Goal: Information Seeking & Learning: Learn about a topic

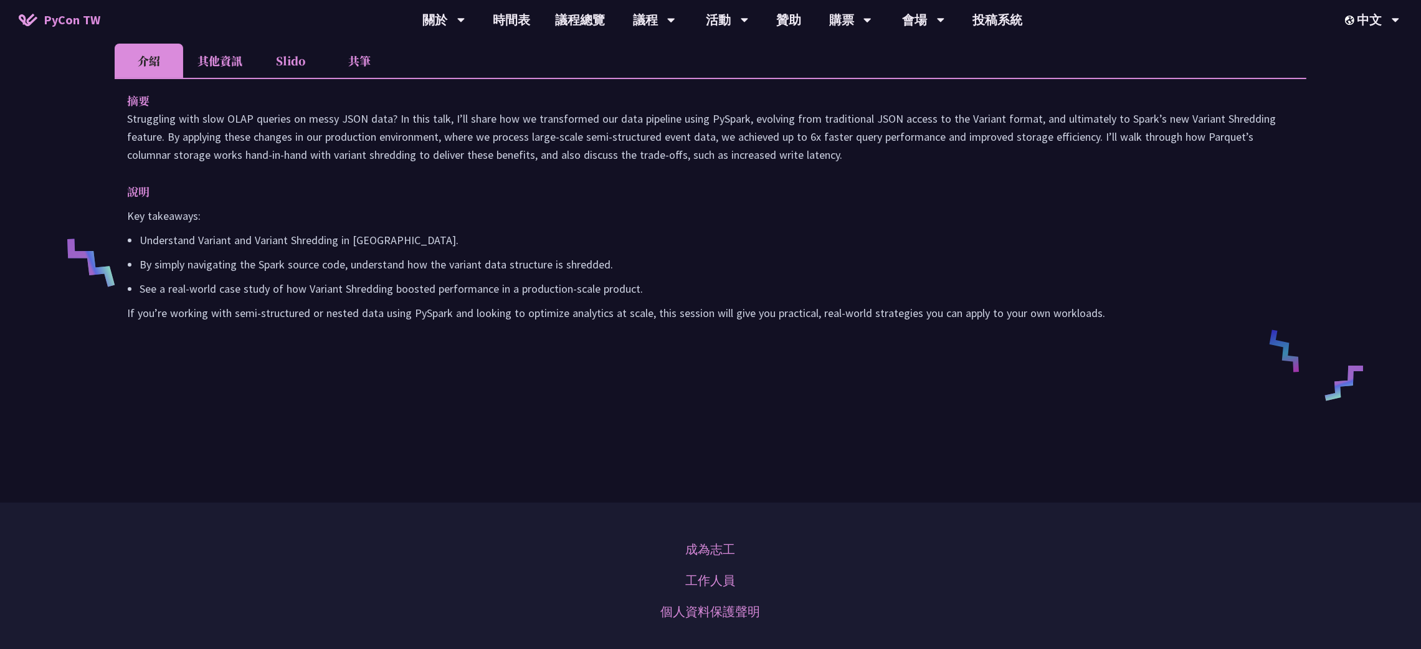
scroll to position [147, 0]
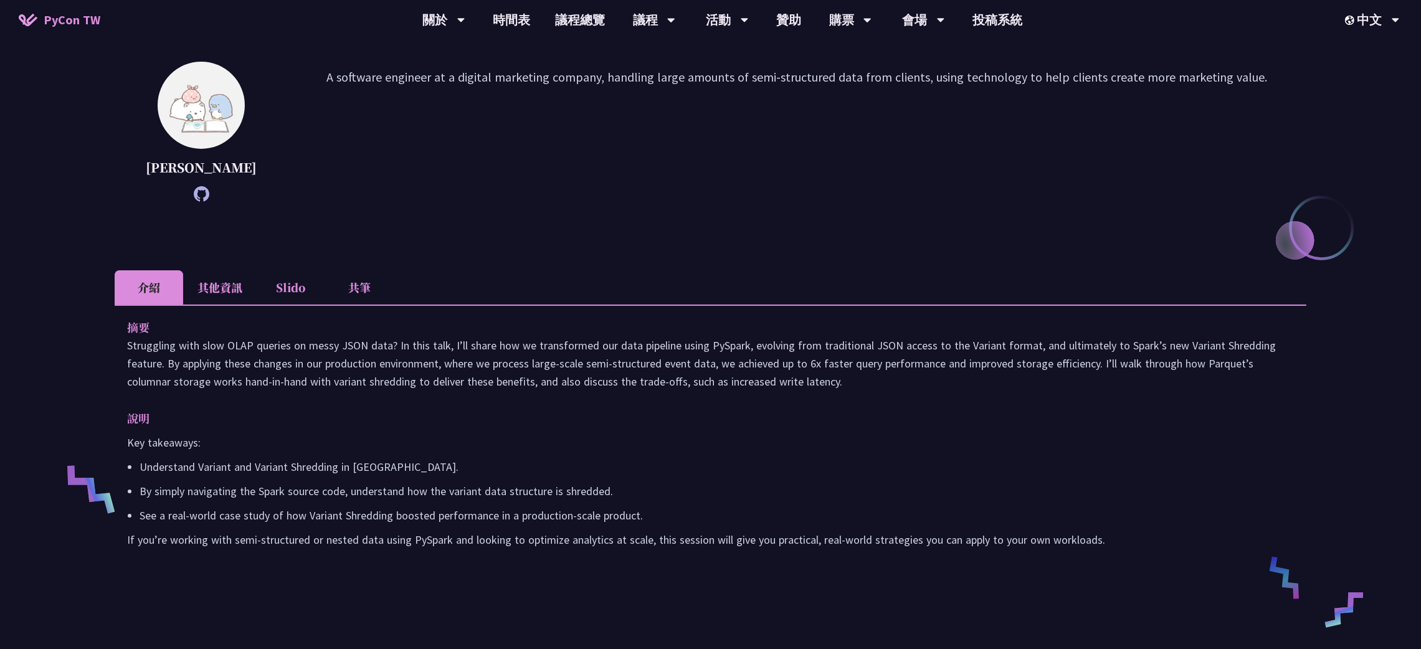
click at [257, 305] on li "Slido" at bounding box center [291, 287] width 69 height 34
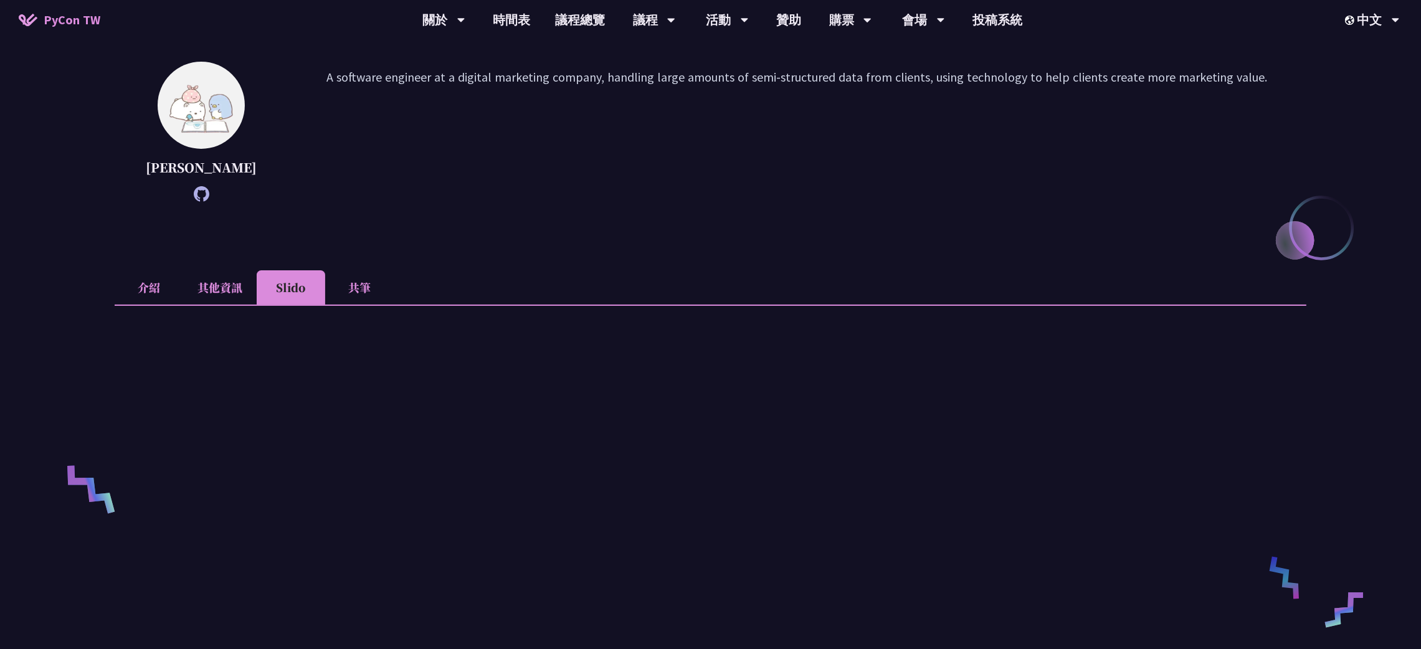
click at [349, 291] on li "共筆" at bounding box center [359, 287] width 69 height 34
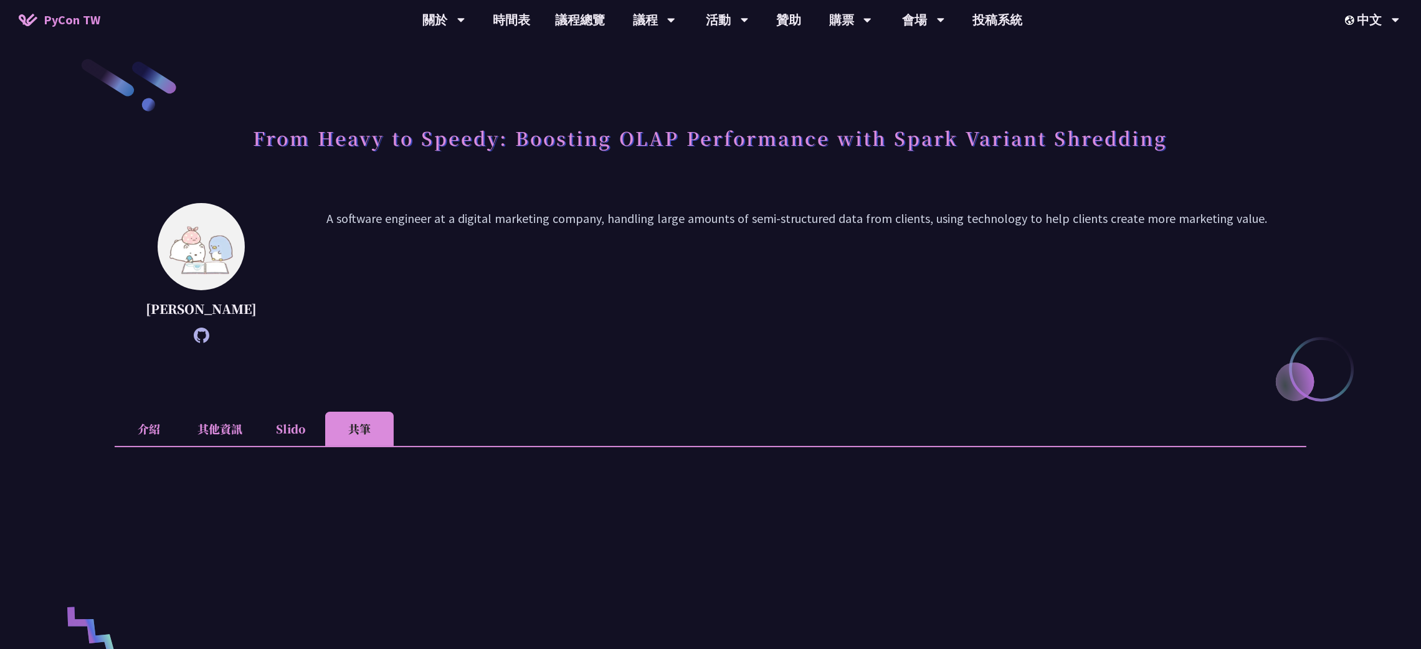
scroll to position [0, 0]
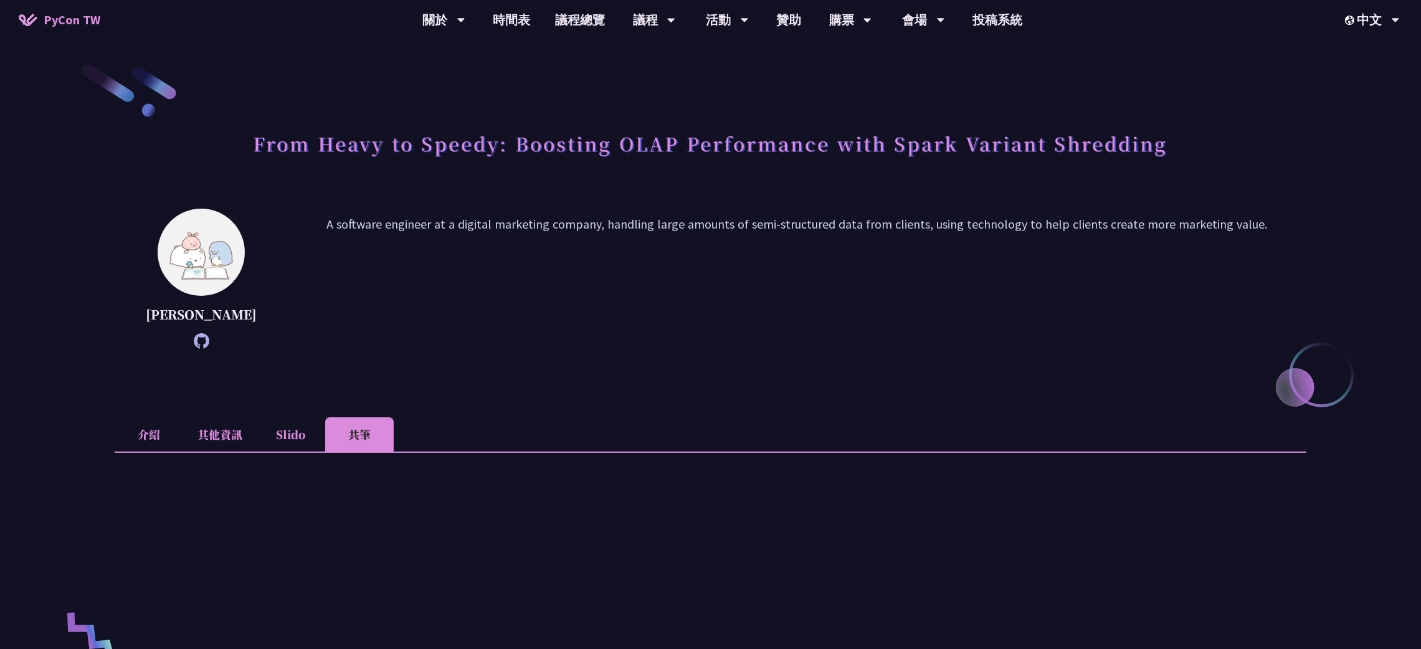
click at [174, 260] on img at bounding box center [201, 252] width 87 height 87
click at [296, 452] on li "Slido" at bounding box center [291, 434] width 69 height 34
click at [215, 452] on li "其他資訊" at bounding box center [219, 434] width 73 height 34
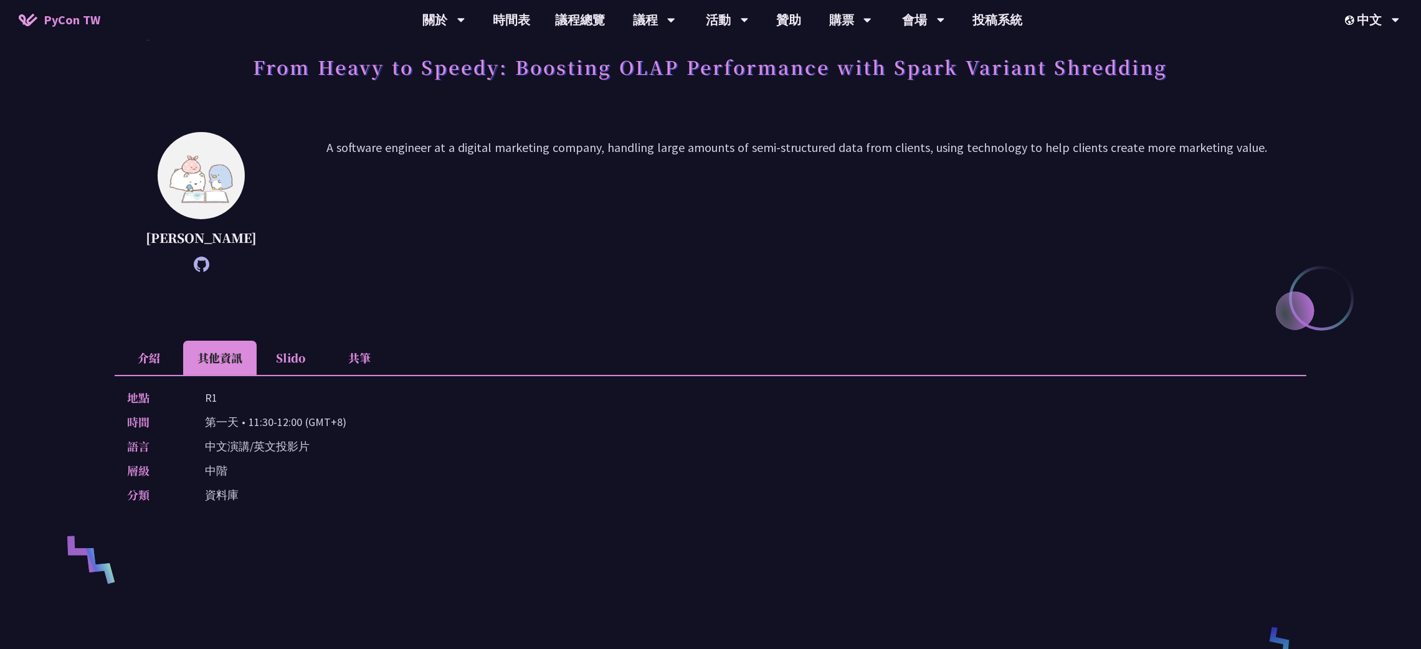
scroll to position [187, 0]
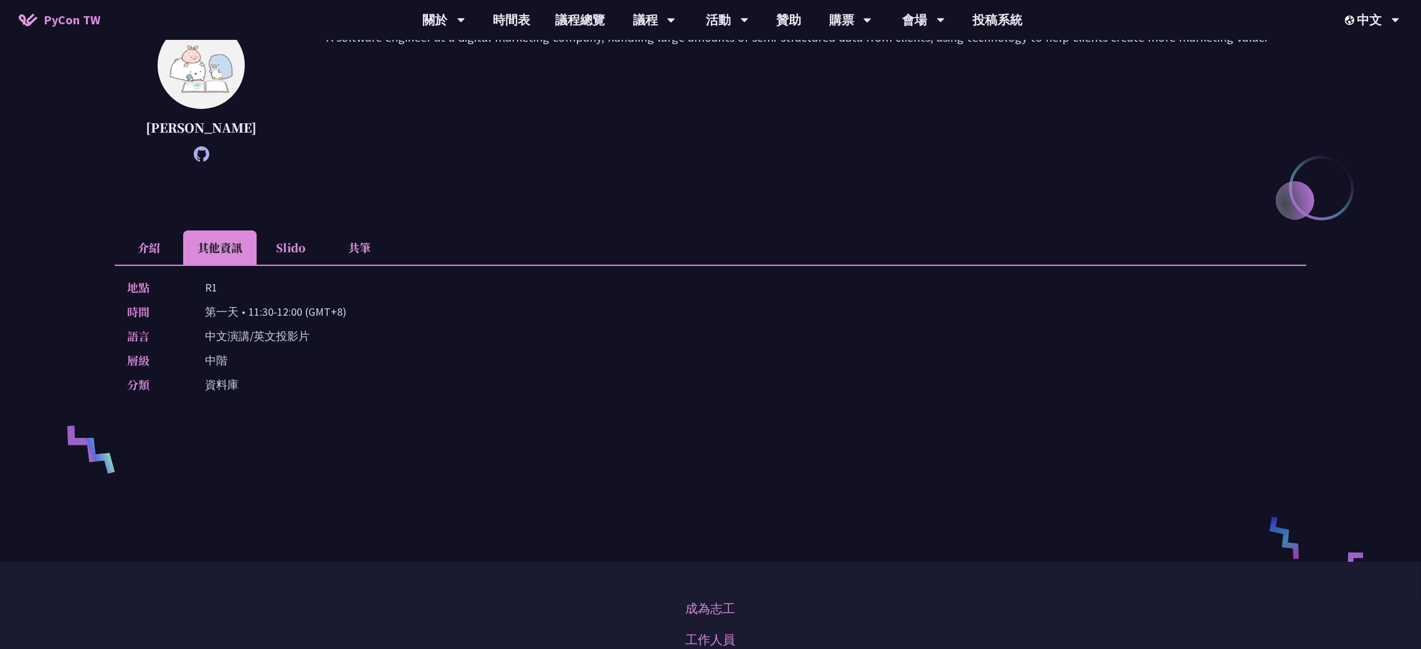
drag, startPoint x: 147, startPoint y: 257, endPoint x: 247, endPoint y: 362, distance: 145.8
click at [247, 362] on div "介紹 其他資訊 Slido 共筆 摘要 Struggling with slow OLAP queries on messy JSON data? In th…" at bounding box center [710, 321] width 1191 height 182
click at [248, 345] on p "中文演講/英文投影片" at bounding box center [257, 336] width 105 height 18
click at [150, 253] on li "介紹" at bounding box center [149, 247] width 69 height 34
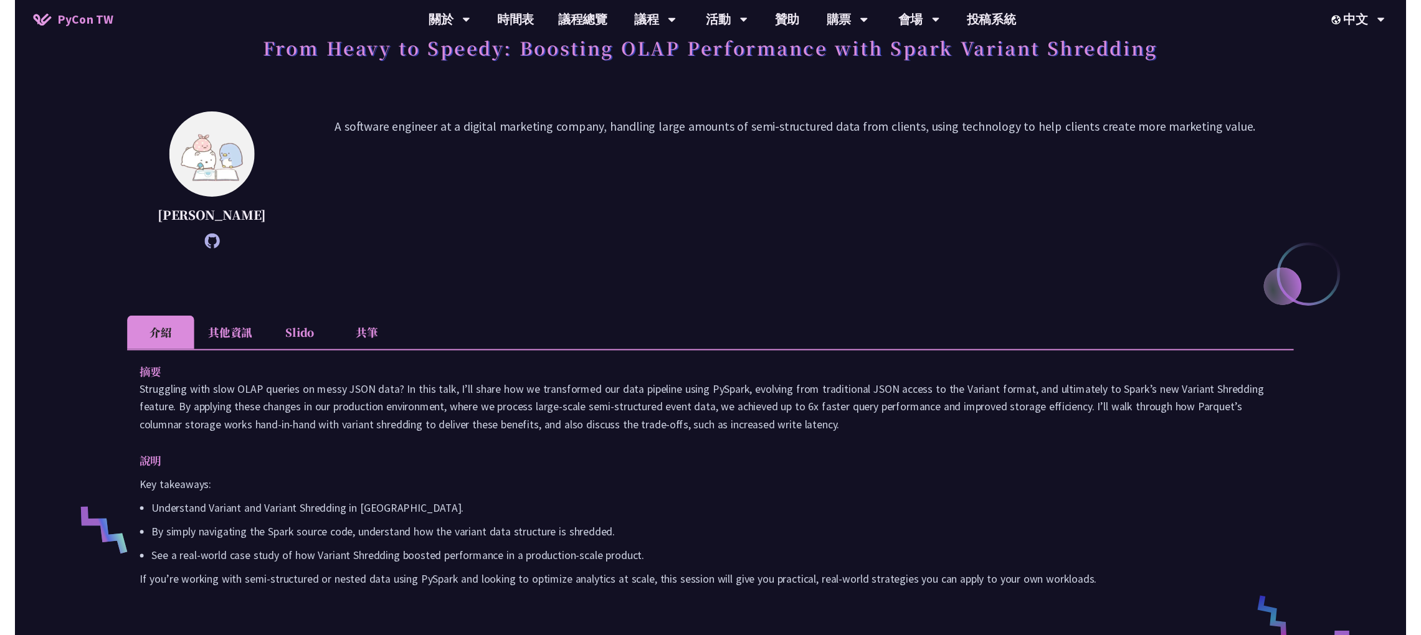
scroll to position [0, 0]
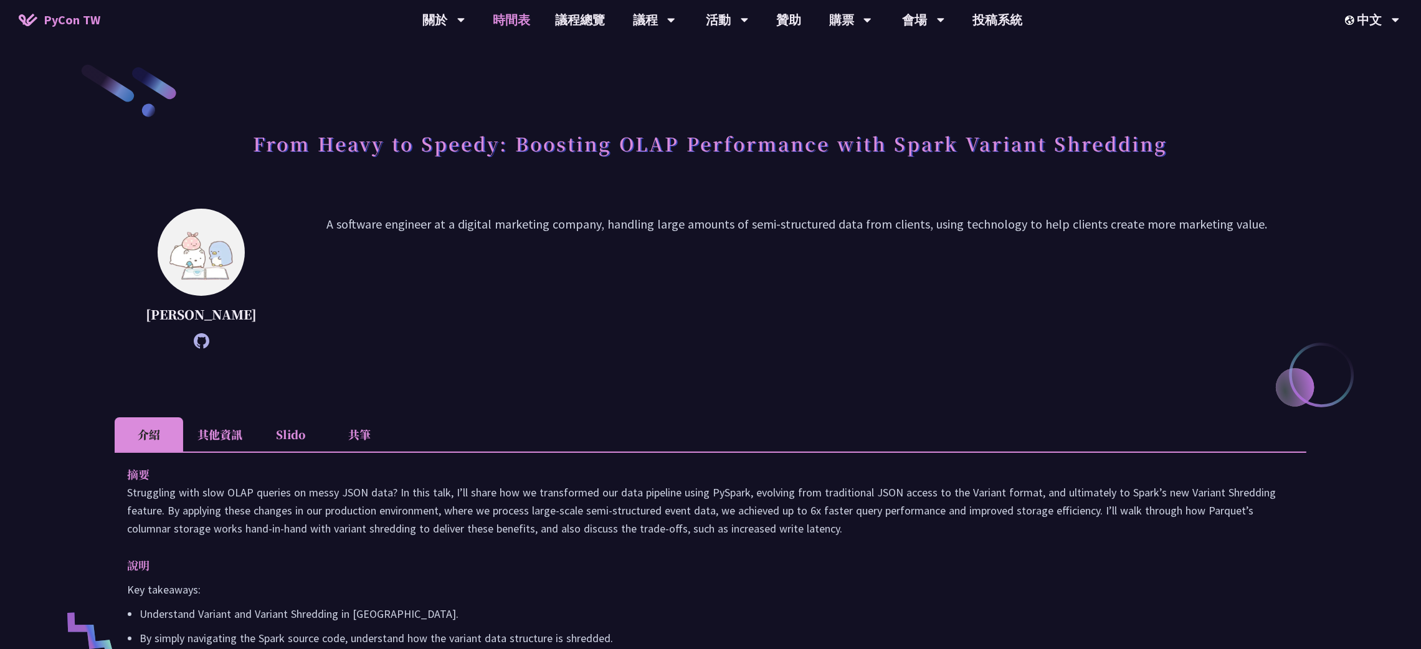
click at [506, 11] on link "時間表" at bounding box center [511, 20] width 62 height 40
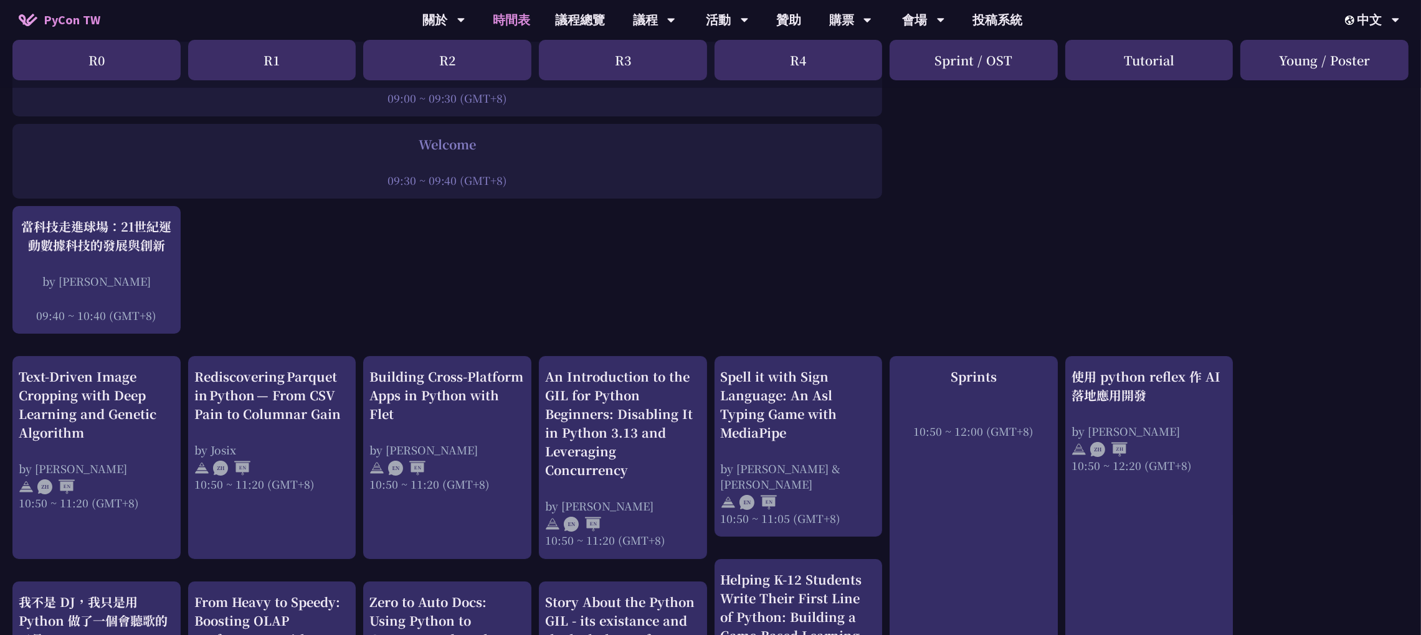
scroll to position [466, 0]
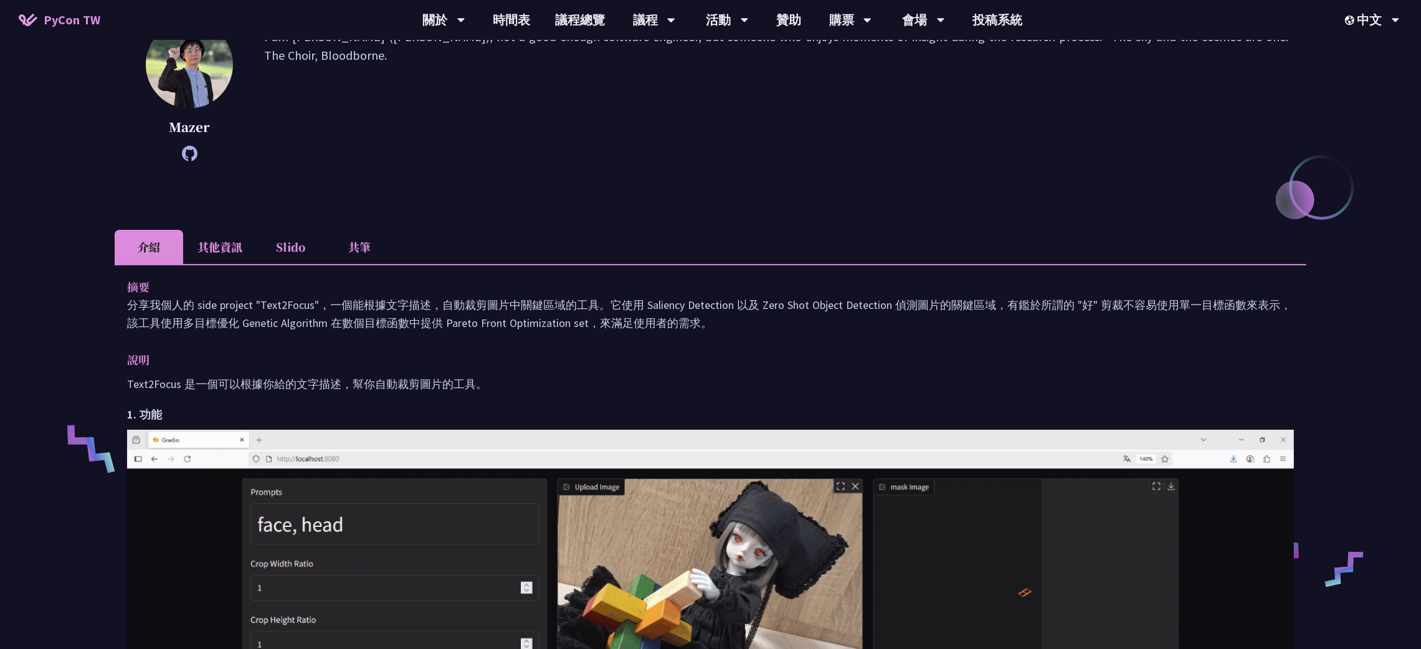
scroll to position [187, 0]
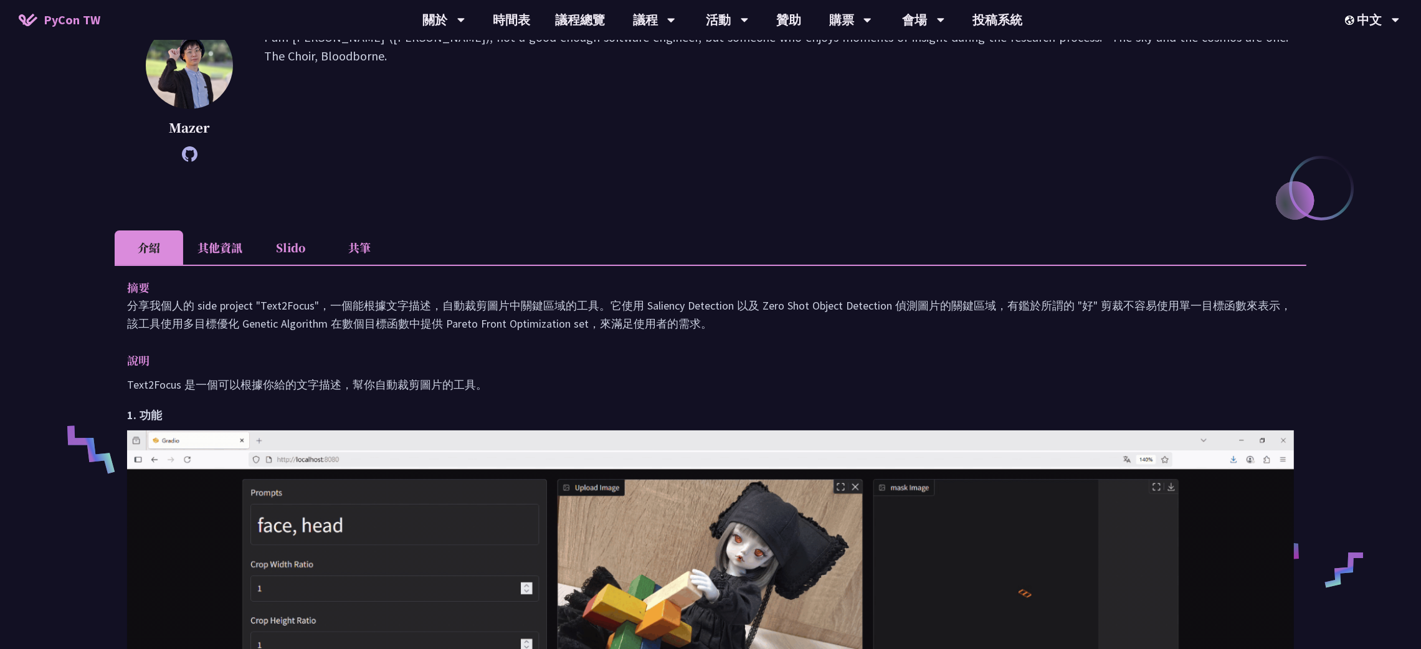
click at [361, 232] on li "共筆" at bounding box center [359, 247] width 69 height 34
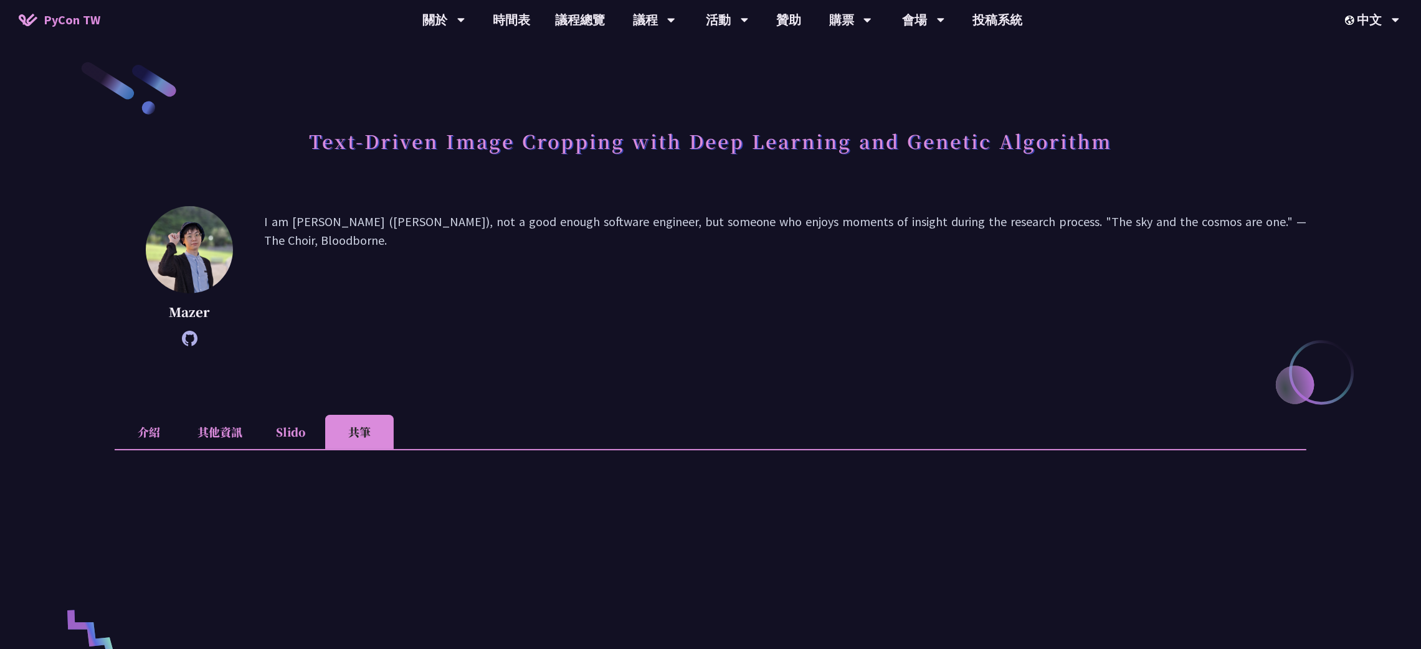
scroll to position [0, 0]
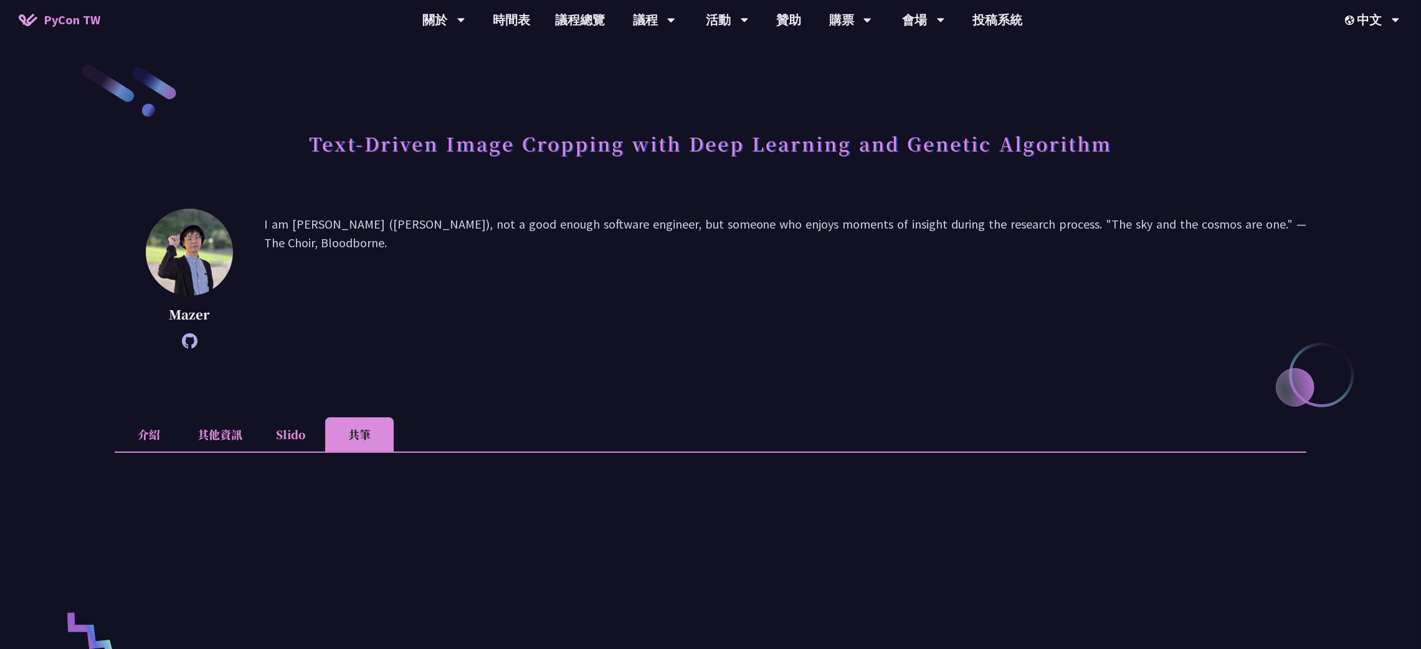
click at [267, 439] on li "Slido" at bounding box center [291, 434] width 69 height 34
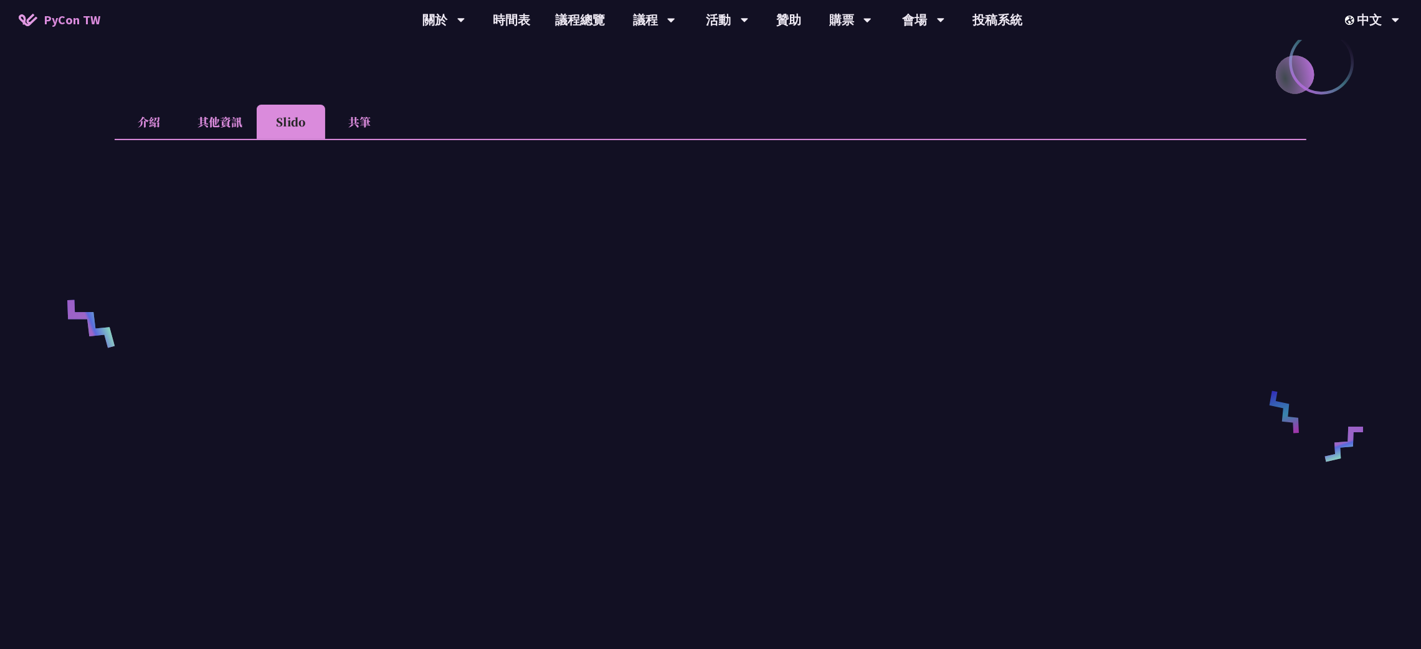
scroll to position [280, 0]
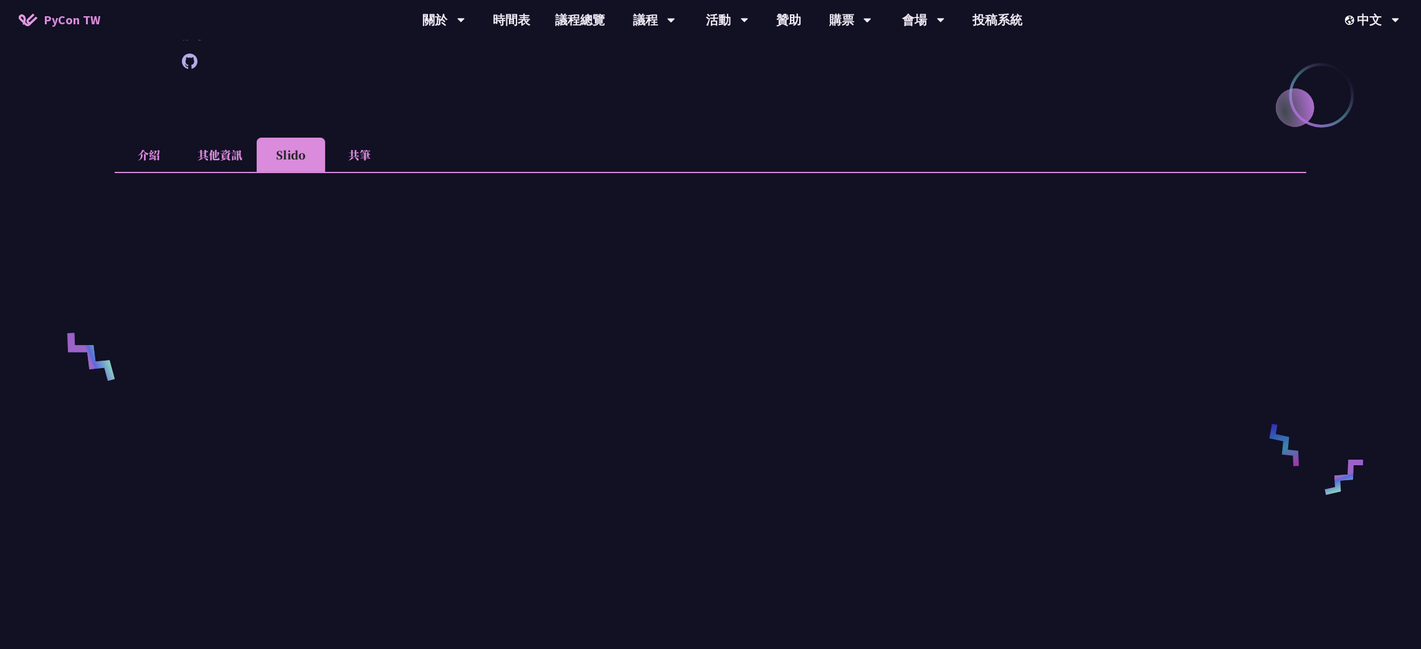
click at [219, 153] on li "其他資訊" at bounding box center [219, 155] width 73 height 34
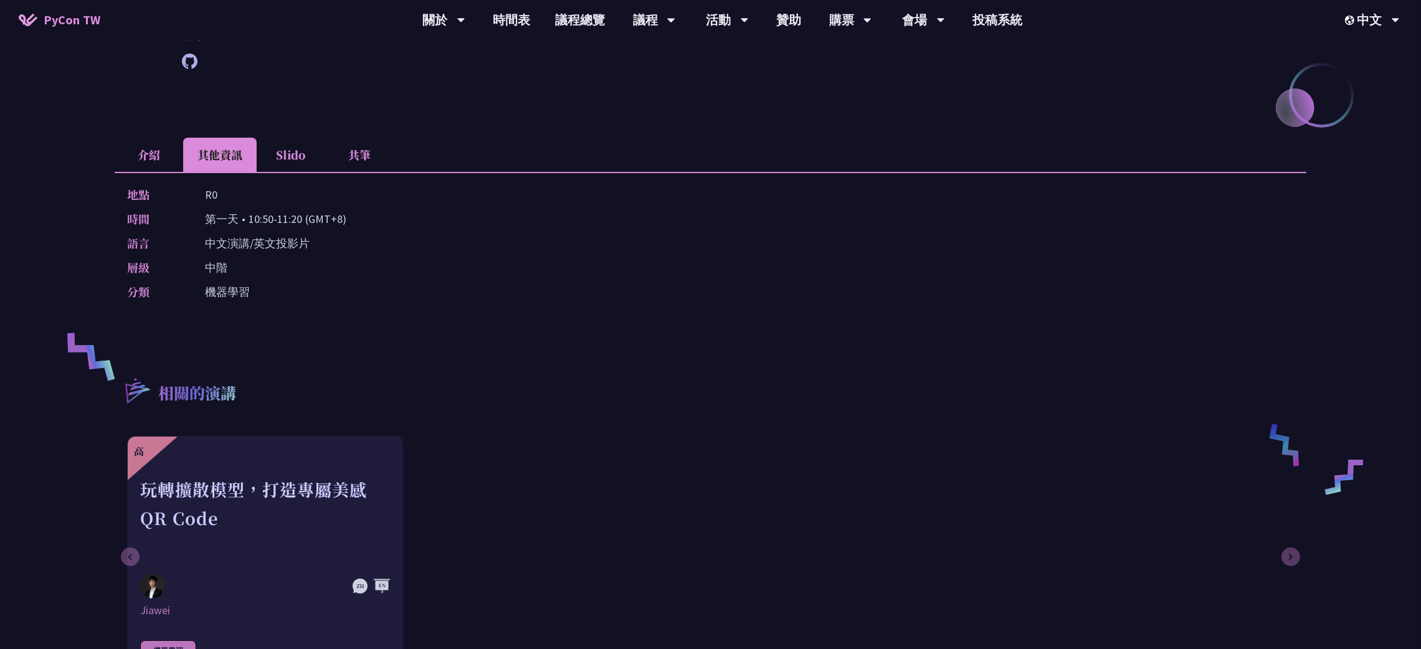
click at [278, 234] on p "中文演講/英文投影片" at bounding box center [257, 243] width 105 height 18
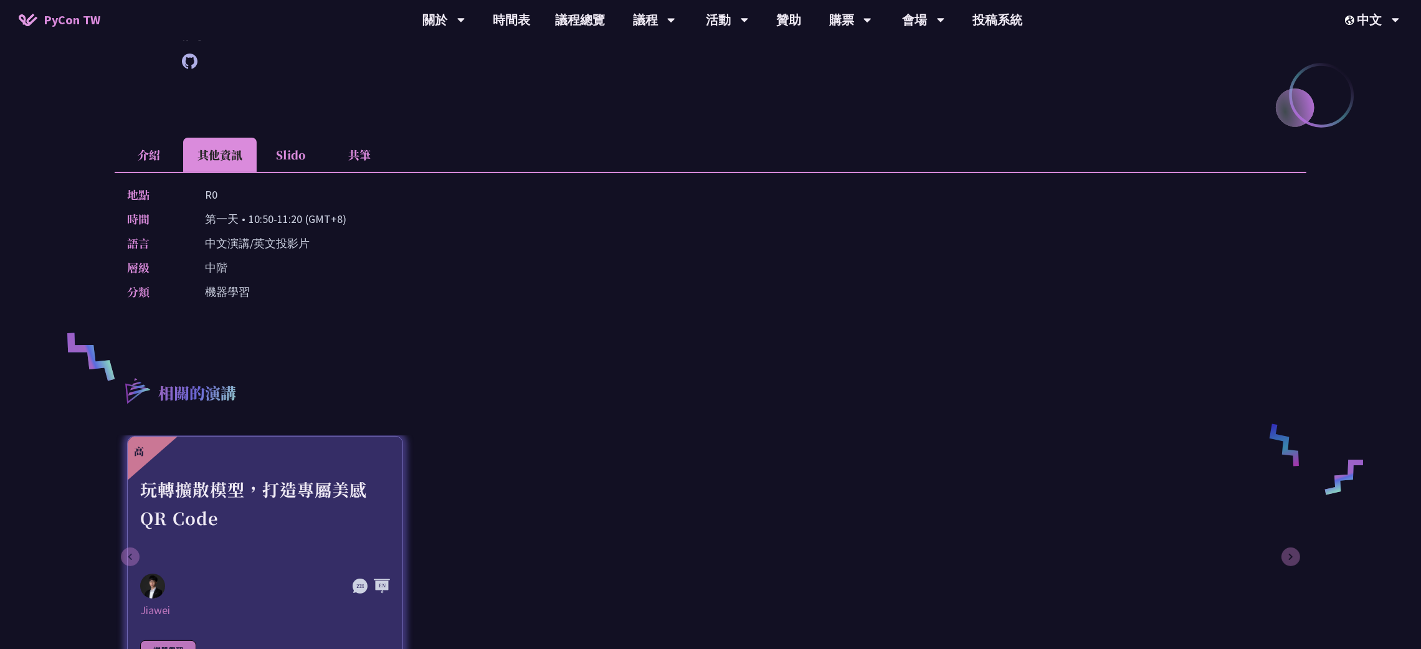
click at [275, 499] on div "玩轉擴散模型，打造專屬美感 QR Code" at bounding box center [265, 518] width 250 height 86
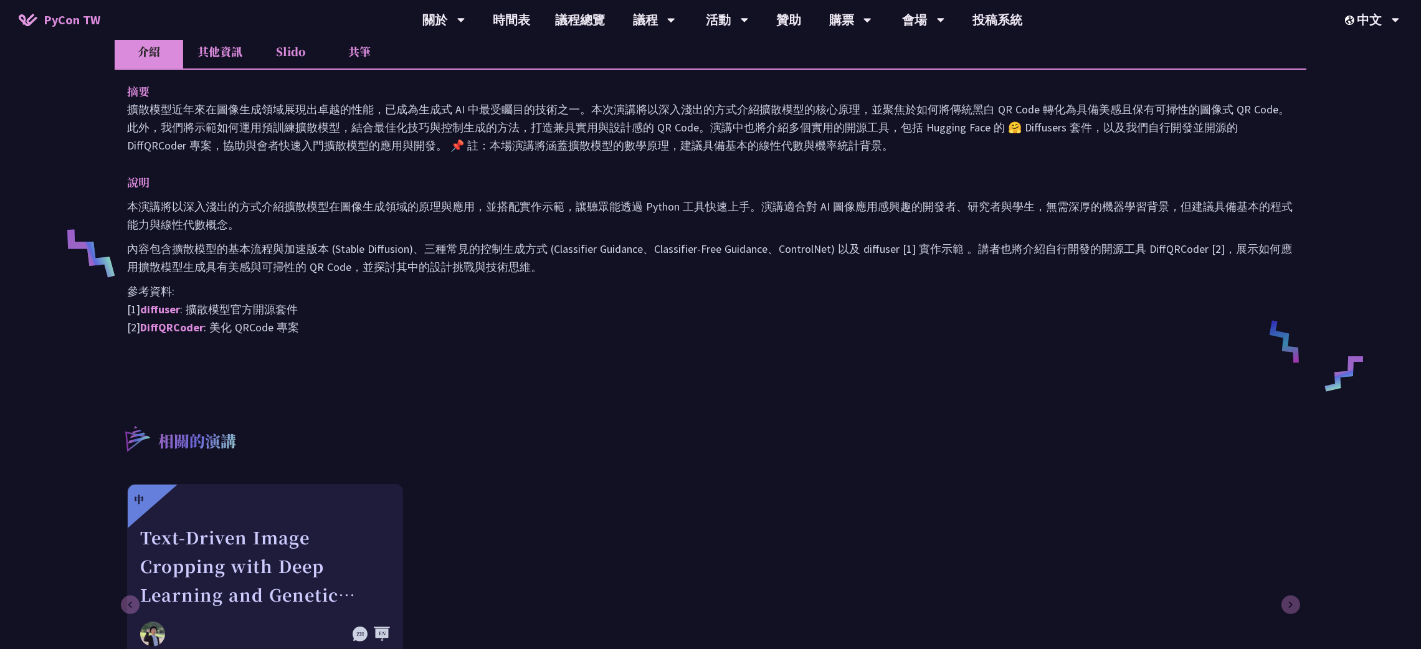
scroll to position [374, 0]
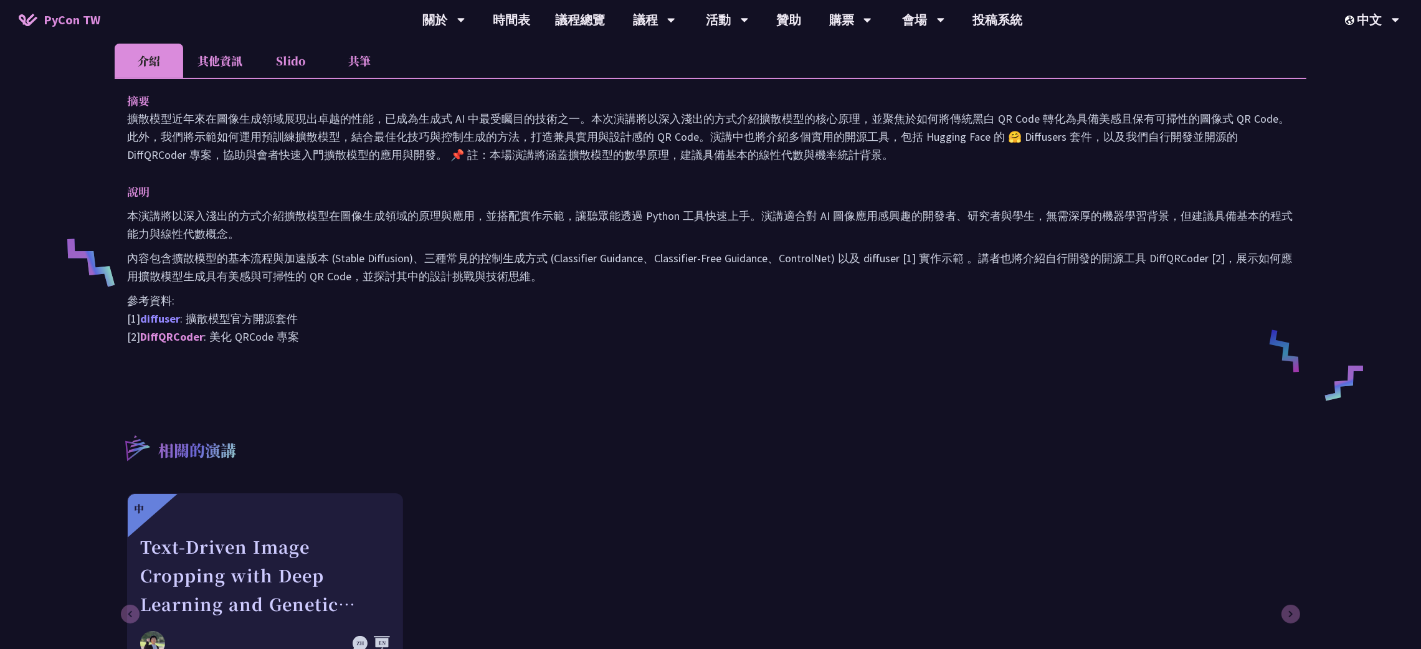
click at [155, 319] on link "diffuser" at bounding box center [160, 318] width 40 height 14
